Goal: Task Accomplishment & Management: Manage account settings

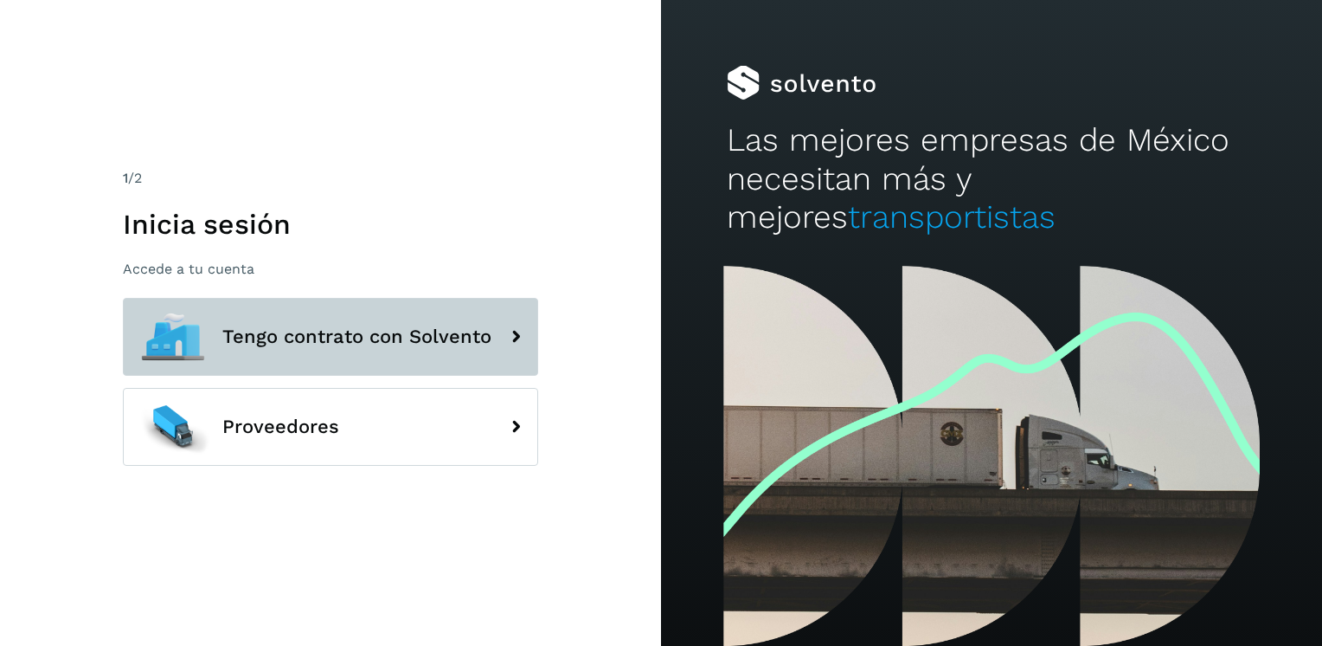
click at [515, 330] on icon at bounding box center [515, 336] width 35 height 35
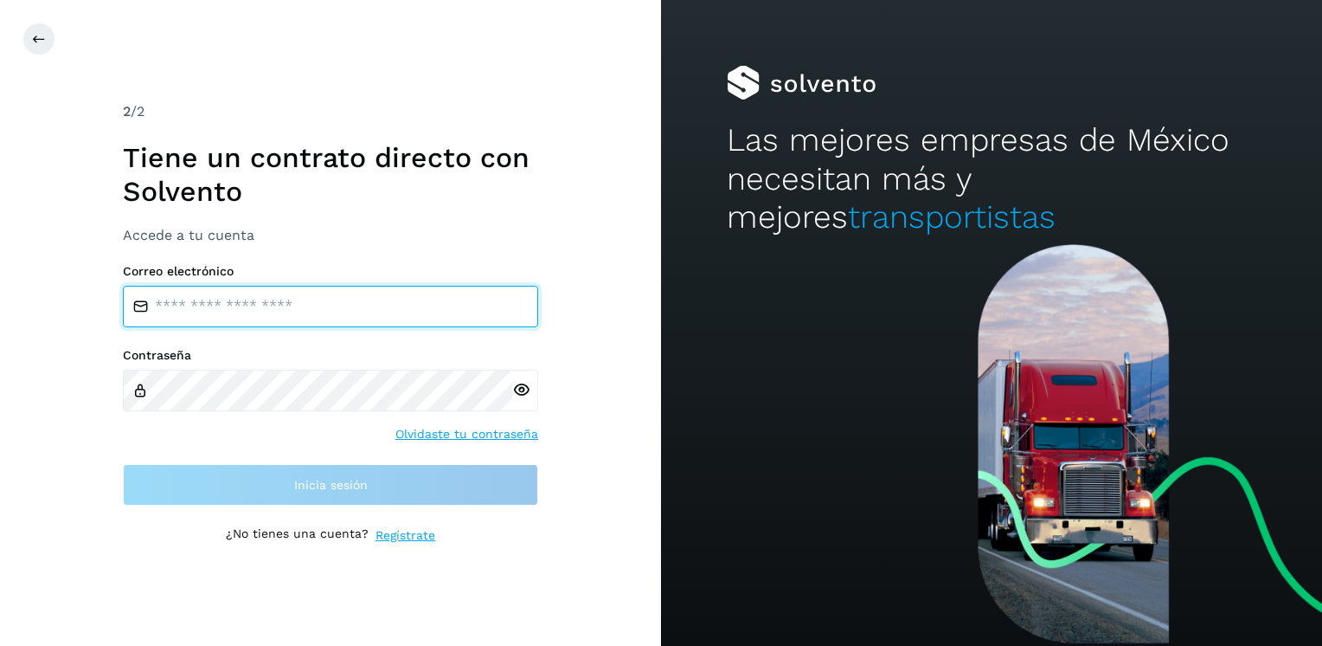
click at [383, 324] on input "email" at bounding box center [330, 307] width 415 height 42
click at [196, 289] on input "email" at bounding box center [330, 307] width 415 height 42
type input "**********"
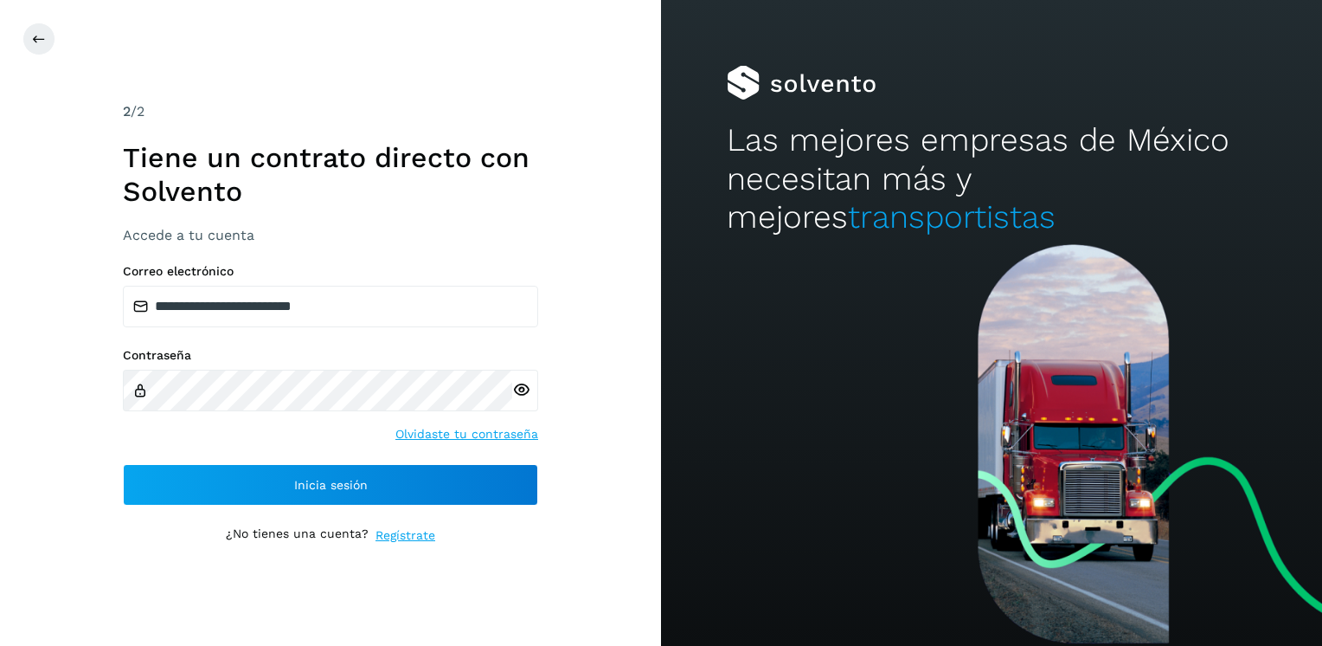
click at [524, 389] on icon at bounding box center [521, 390] width 18 height 18
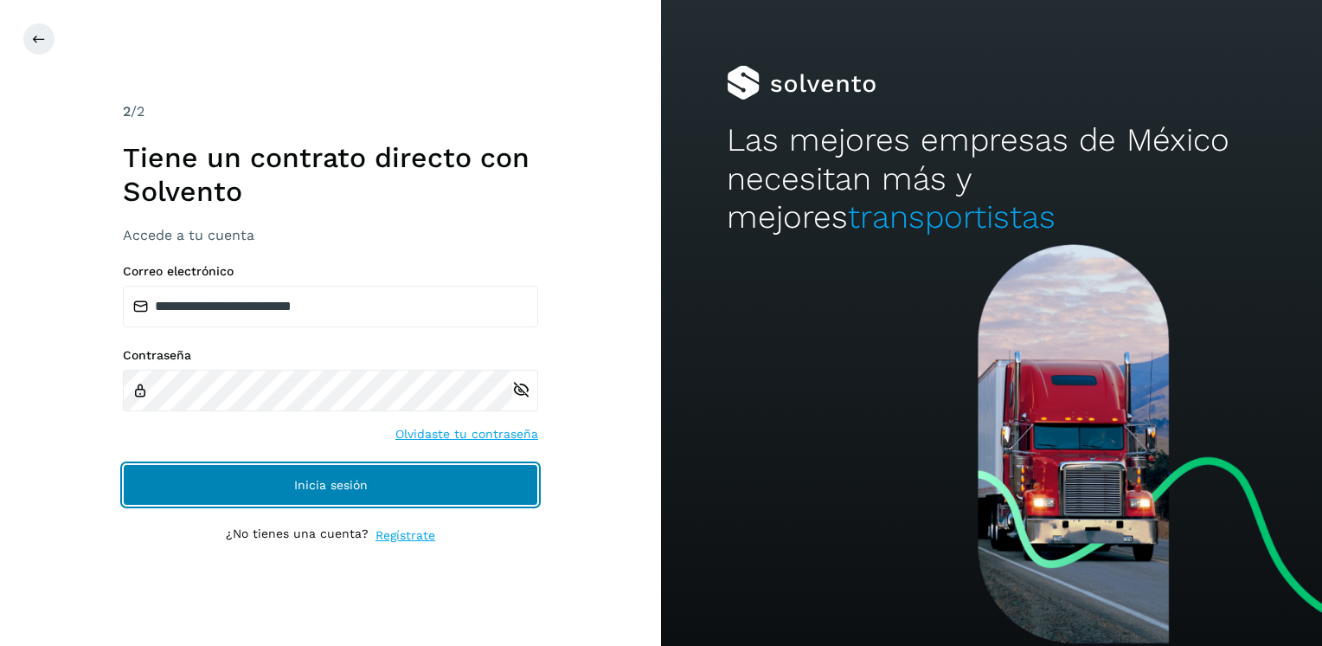
click at [322, 484] on span "Inicia sesión" at bounding box center [331, 485] width 74 height 12
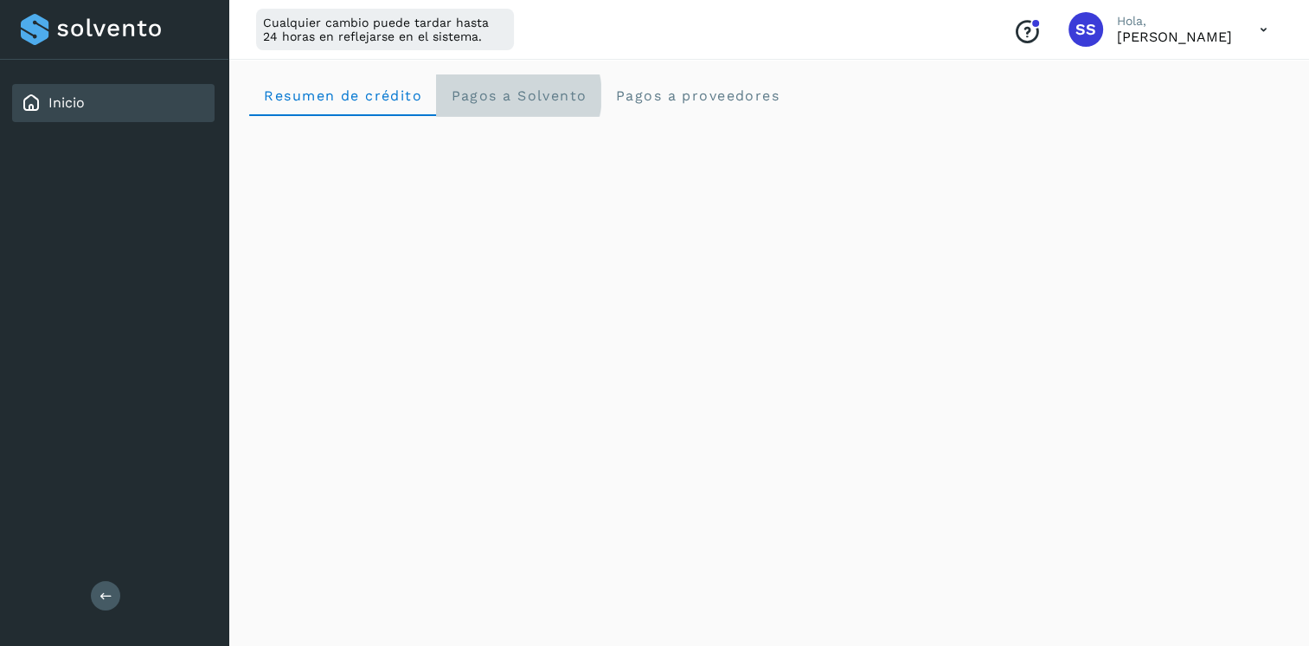
click at [484, 99] on span "Pagos a Solvento" at bounding box center [518, 95] width 137 height 16
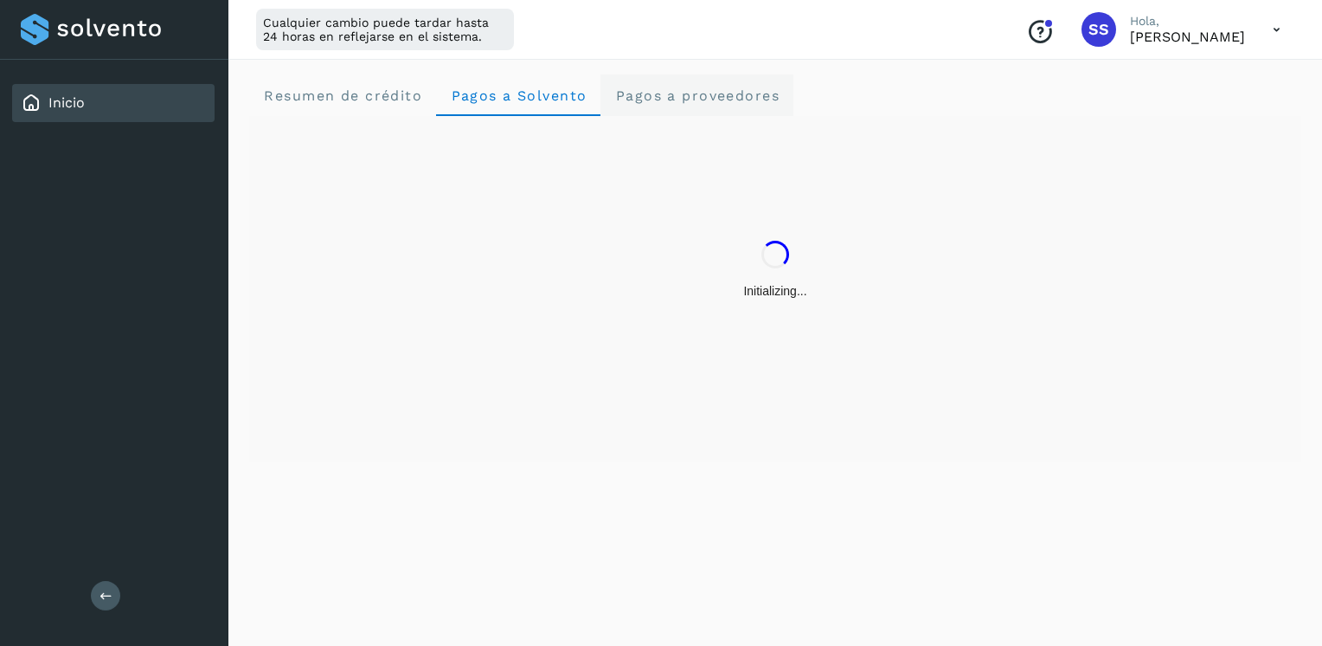
click at [690, 106] on proveedores "Pagos a proveedores" at bounding box center [697, 95] width 193 height 42
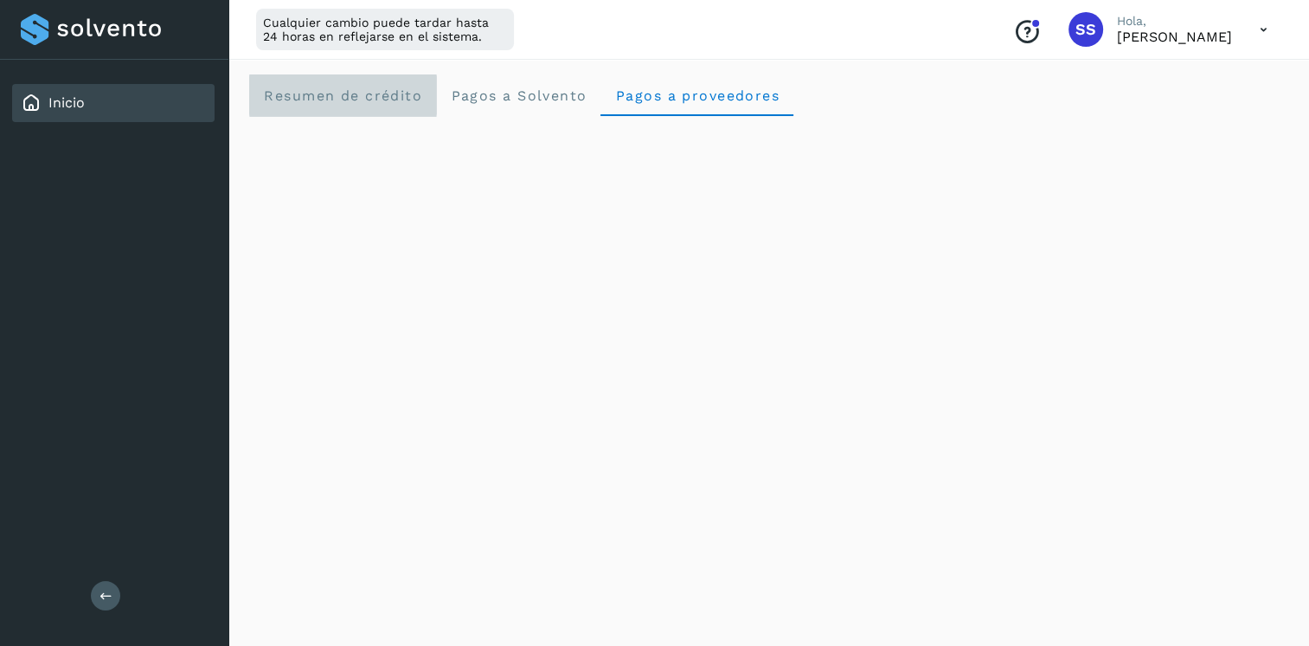
click at [363, 97] on span "Resumen de crédito" at bounding box center [342, 95] width 159 height 16
